Goal: Task Accomplishment & Management: Manage account settings

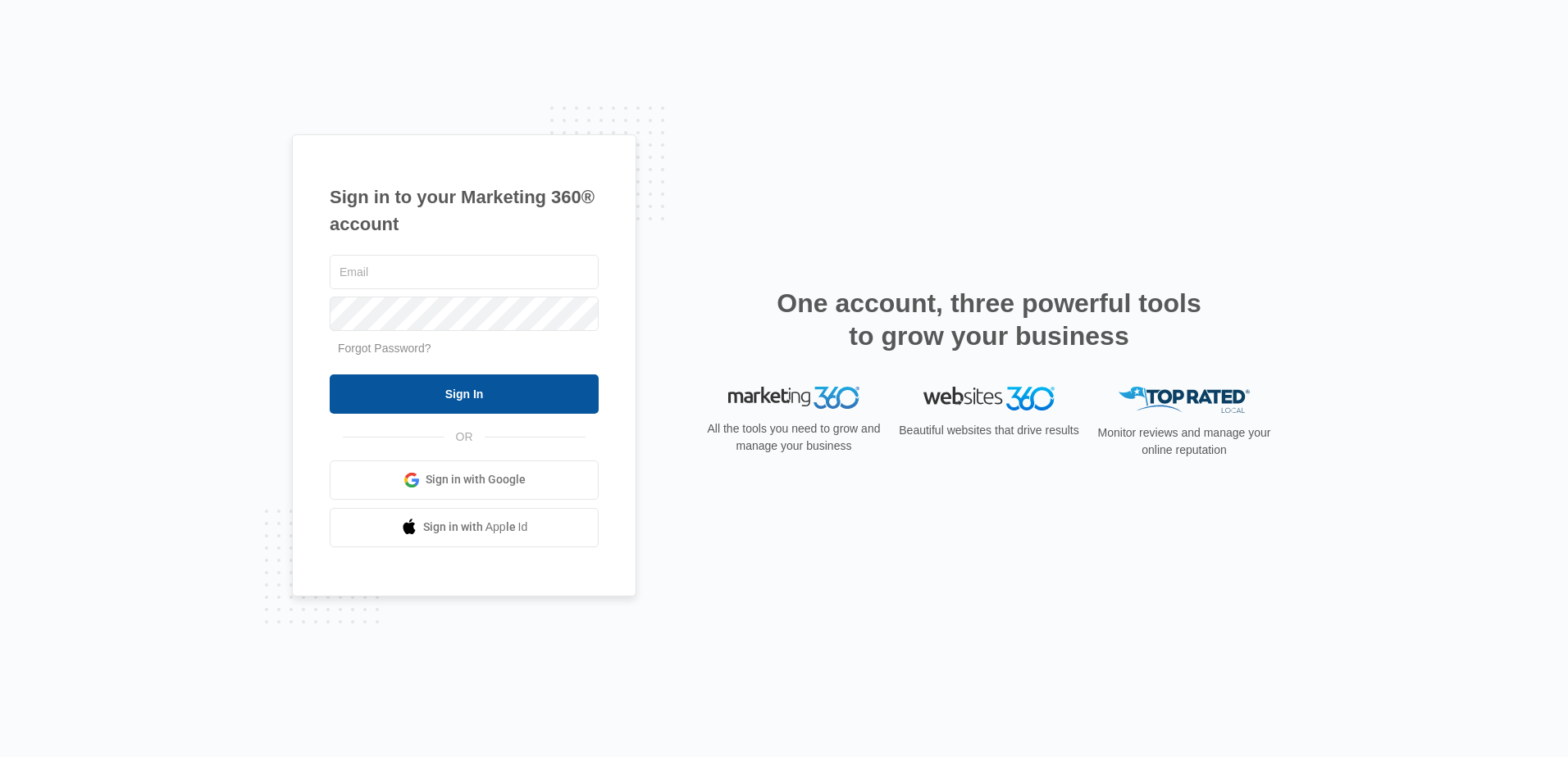
type input "[EMAIL_ADDRESS][DOMAIN_NAME]"
click at [438, 382] on input "Sign In" at bounding box center [464, 394] width 269 height 40
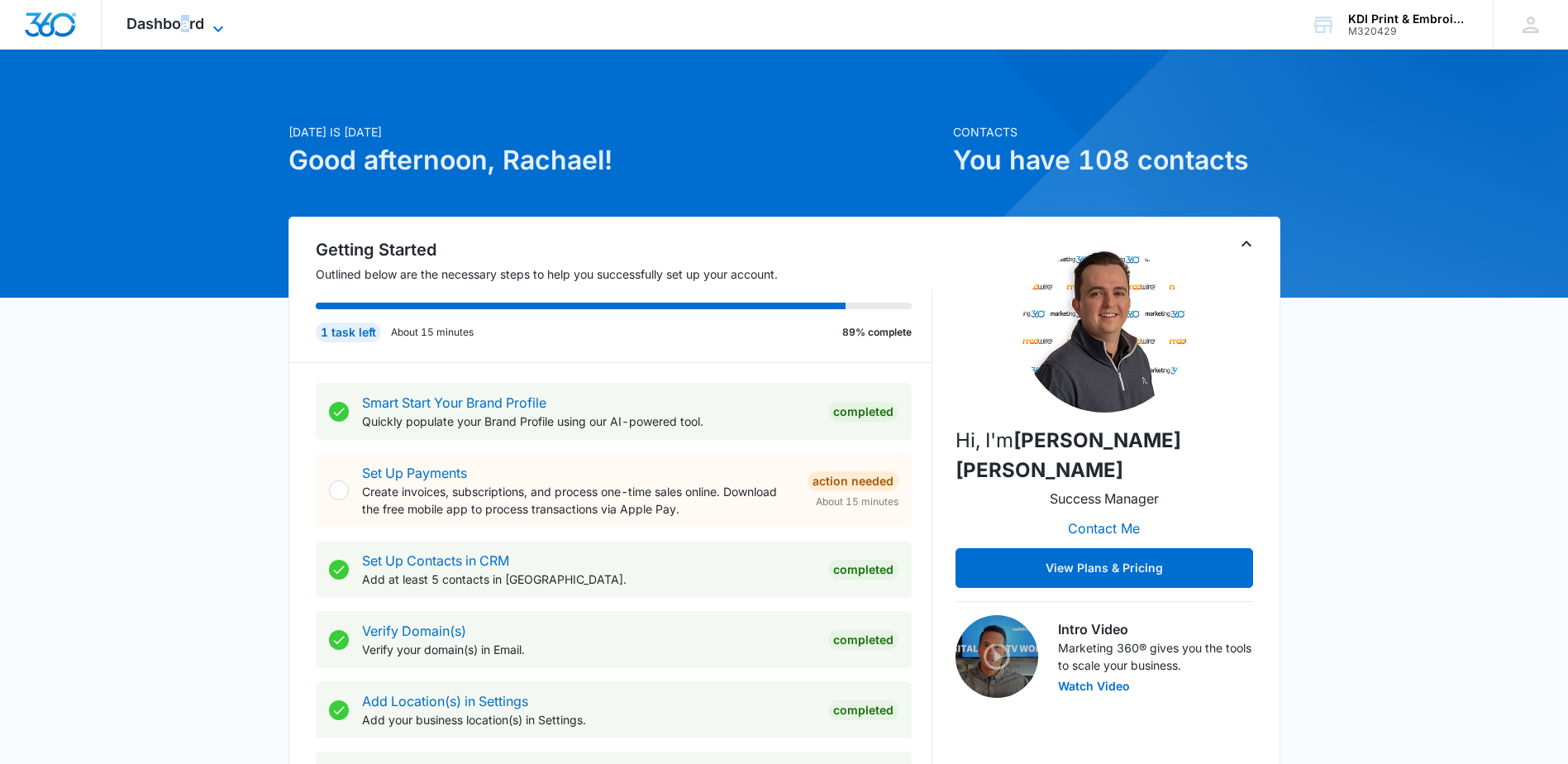
click at [186, 23] on span "Dashboard" at bounding box center [165, 23] width 78 height 17
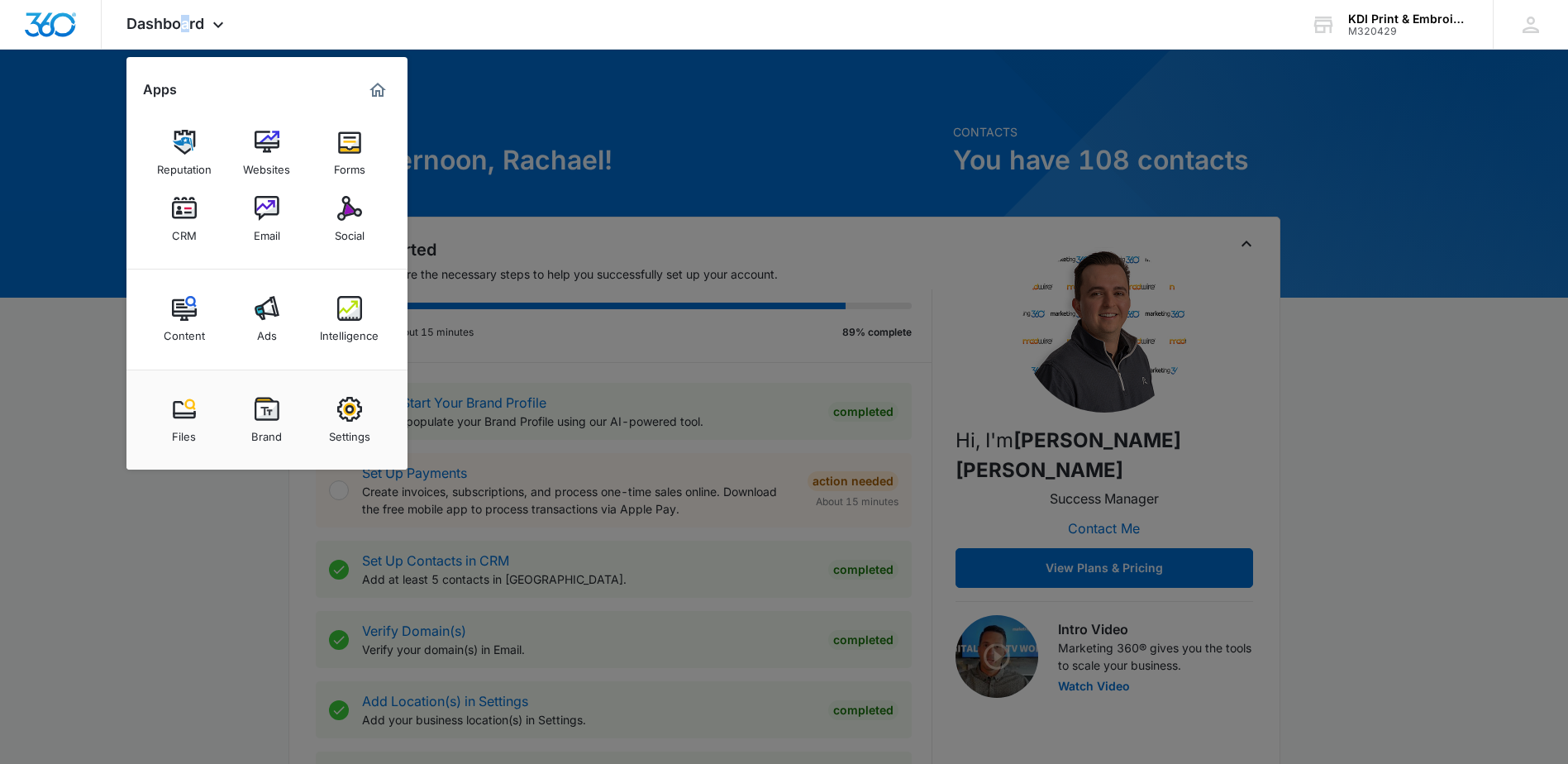
drag, startPoint x: 186, startPoint y: 23, endPoint x: 187, endPoint y: 215, distance: 192.0
click at [186, 216] on img at bounding box center [184, 209] width 25 height 25
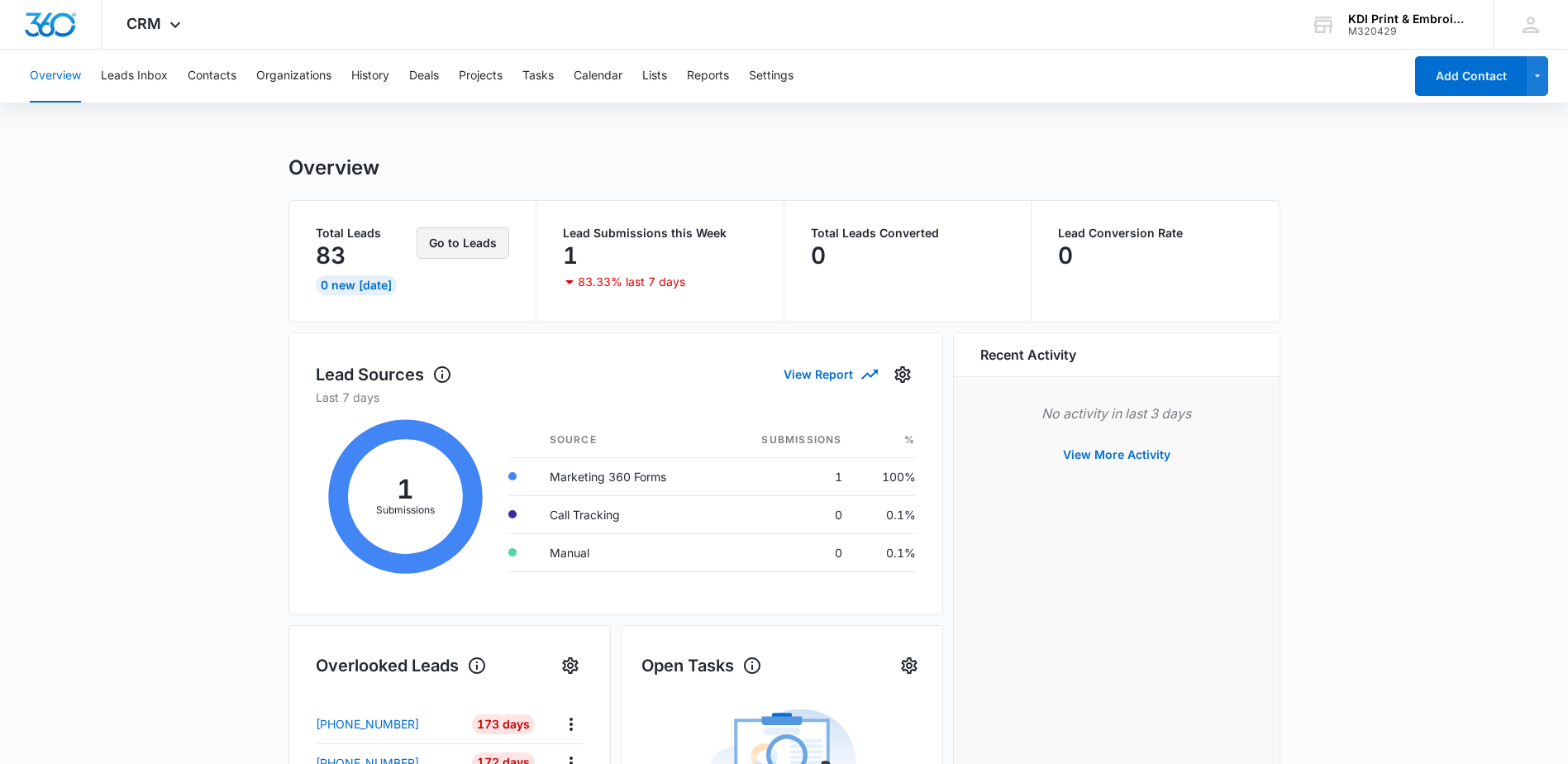
click at [471, 250] on button "Go to Leads" at bounding box center [463, 242] width 93 height 31
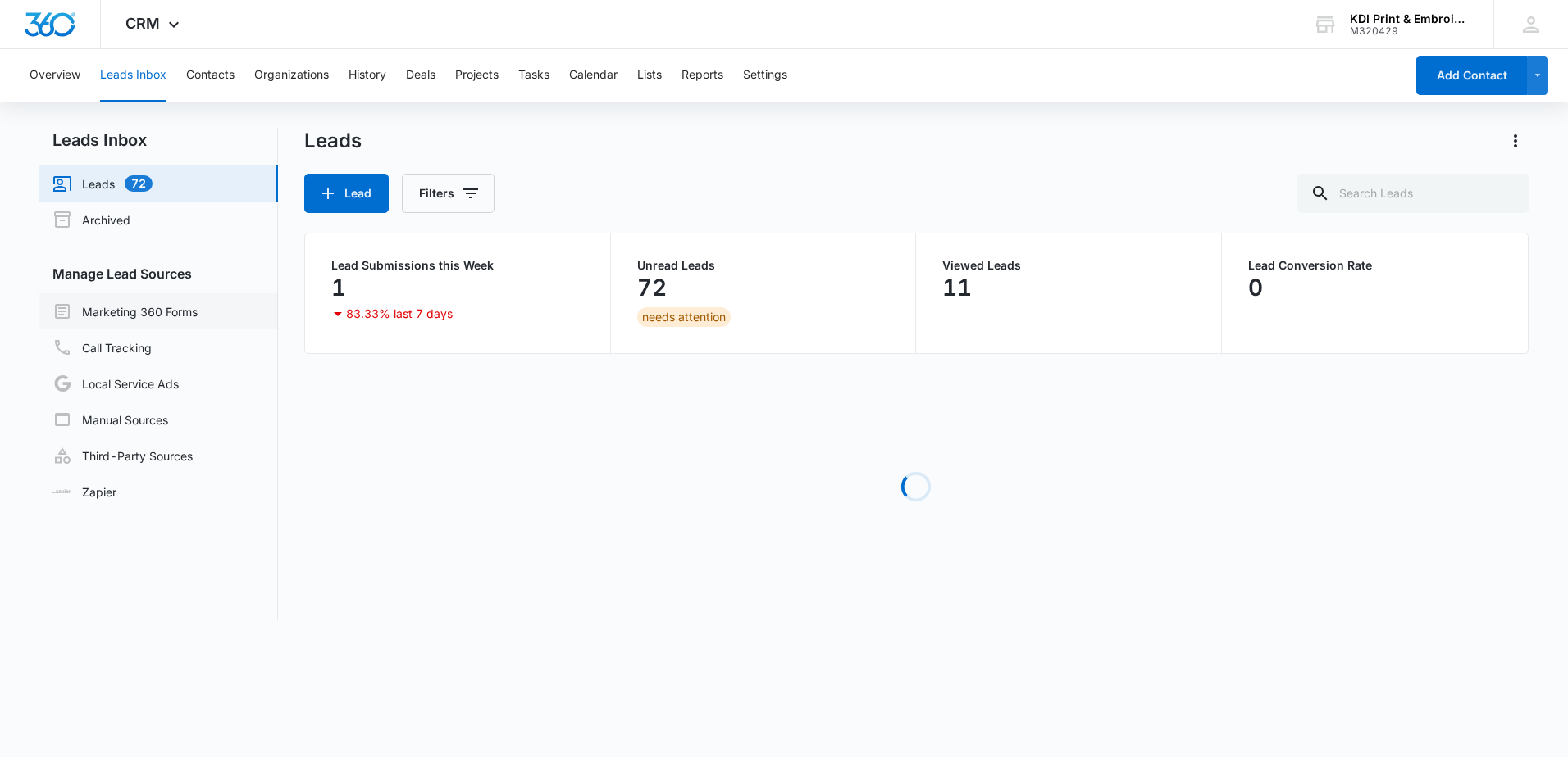
click at [179, 309] on link "Marketing 360 Forms" at bounding box center [125, 311] width 145 height 19
